Goal: Information Seeking & Learning: Learn about a topic

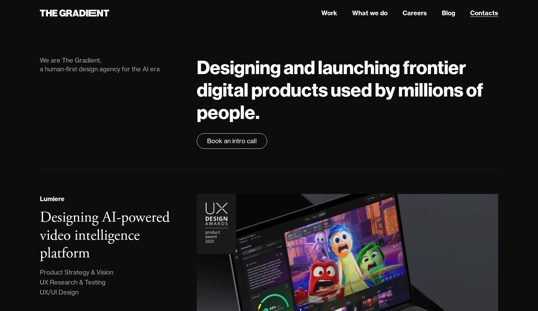
click at [484, 11] on link "Contacts" at bounding box center [484, 12] width 28 height 9
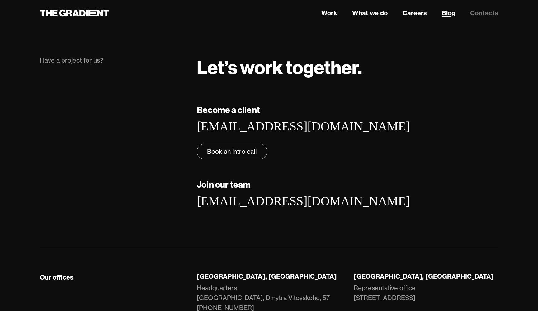
click at [445, 12] on link "Blog" at bounding box center [448, 12] width 13 height 9
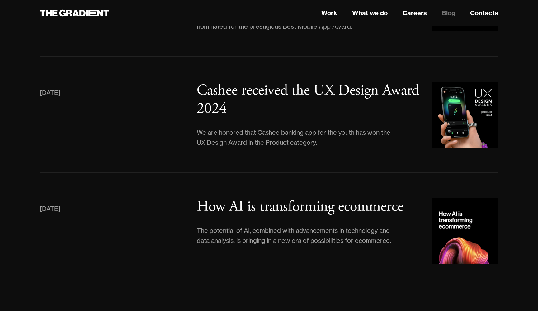
scroll to position [705, 0]
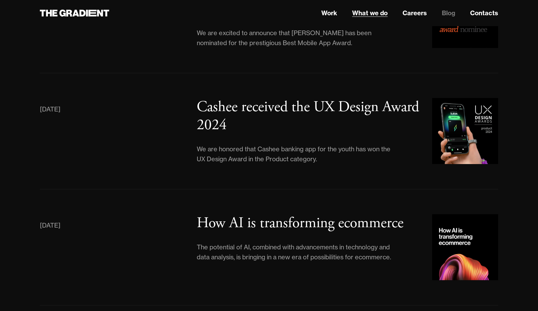
click at [374, 15] on link "What we do" at bounding box center [369, 12] width 35 height 9
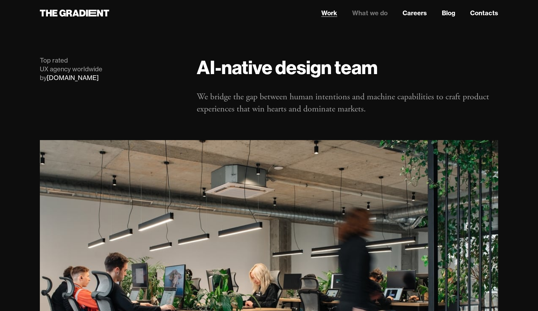
click at [326, 17] on link "Work" at bounding box center [329, 12] width 16 height 9
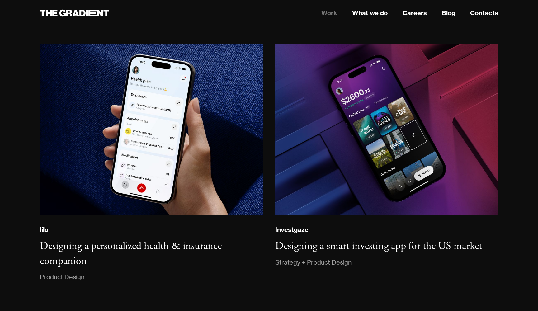
scroll to position [634, 0]
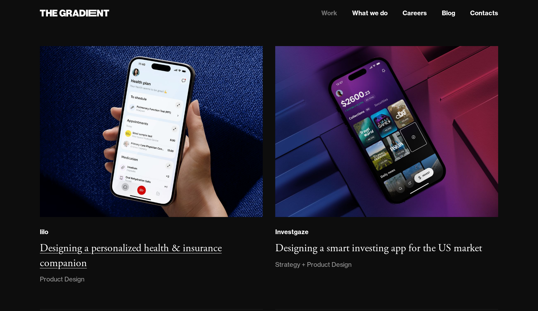
click at [125, 243] on h3 "Designing a personalized health & insurance companion" at bounding box center [131, 256] width 182 height 28
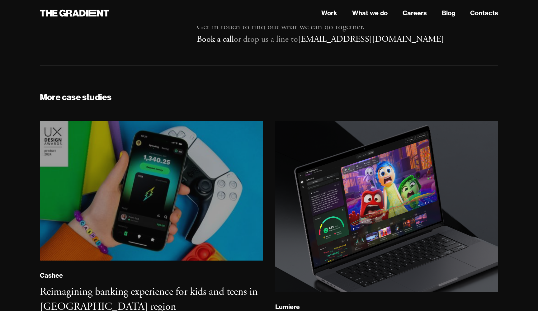
scroll to position [3719, 0]
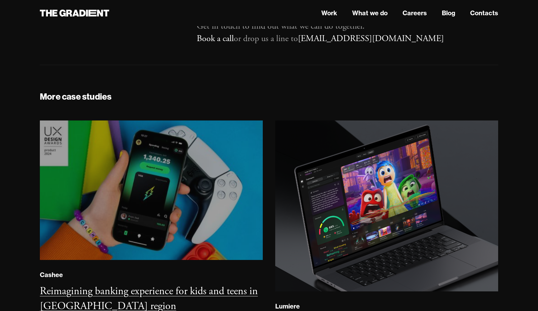
click at [144, 181] on img at bounding box center [151, 190] width 227 height 142
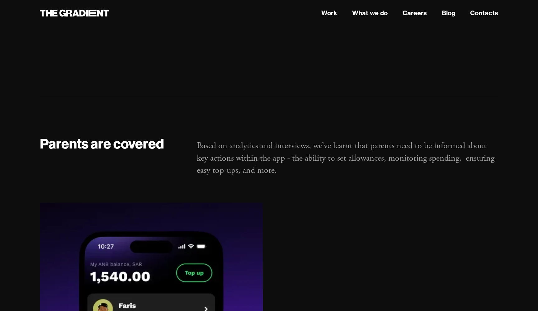
scroll to position [4826, 0]
